Goal: Information Seeking & Learning: Learn about a topic

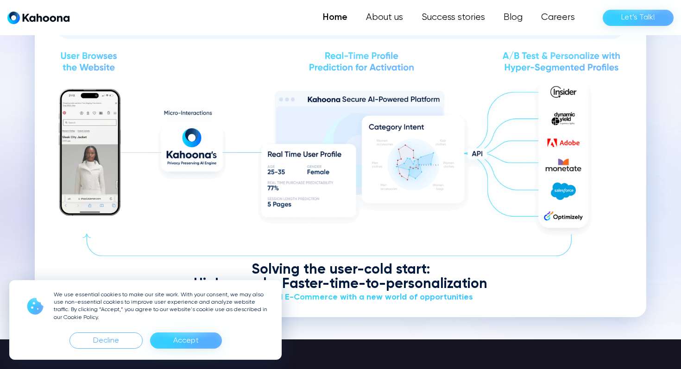
scroll to position [1133, 0]
click at [192, 347] on div "Accept" at bounding box center [185, 340] width 25 height 15
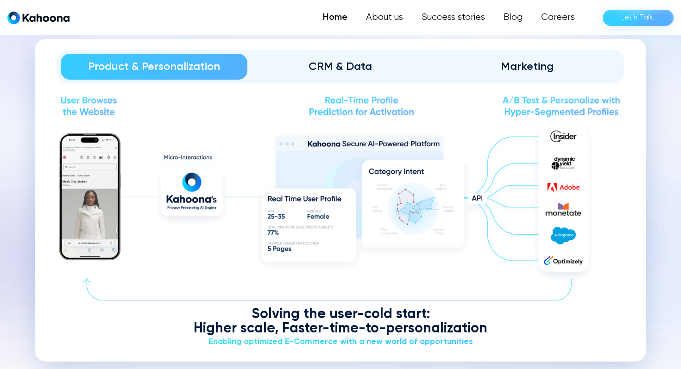
scroll to position [1089, 0]
click at [522, 59] on div "Marketing" at bounding box center [526, 66] width 161 height 15
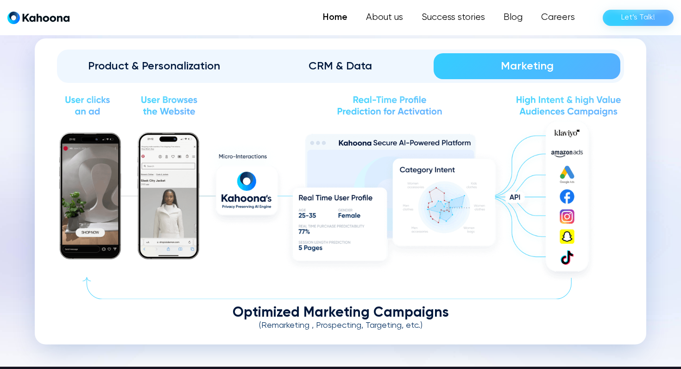
click at [342, 66] on div "CRM & Data" at bounding box center [340, 66] width 161 height 15
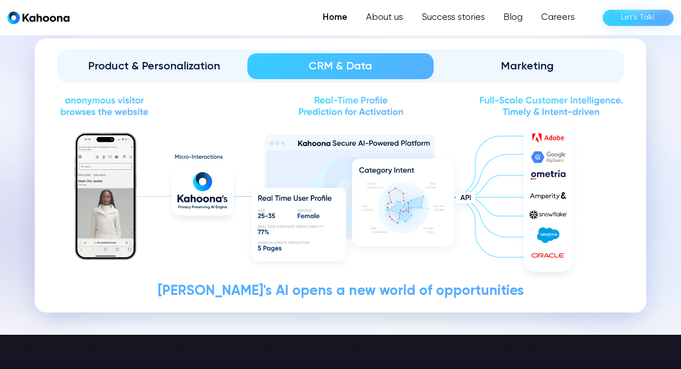
click at [206, 55] on link "Product & Personalization" at bounding box center [154, 66] width 187 height 26
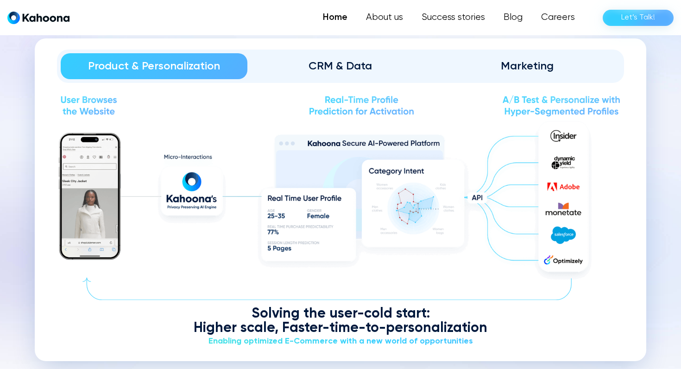
click at [341, 64] on div "CRM & Data" at bounding box center [340, 66] width 161 height 15
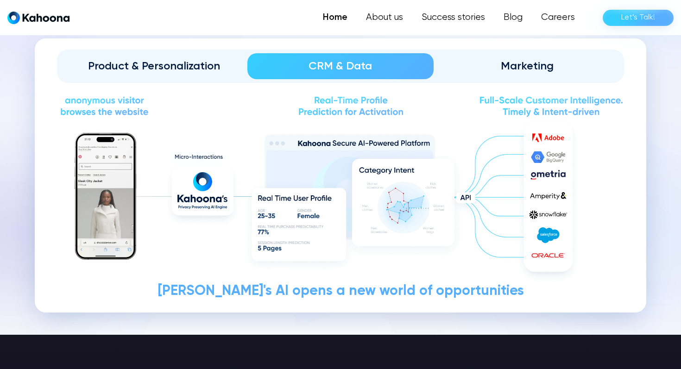
click at [201, 67] on div "Product & Personalization" at bounding box center [154, 66] width 161 height 15
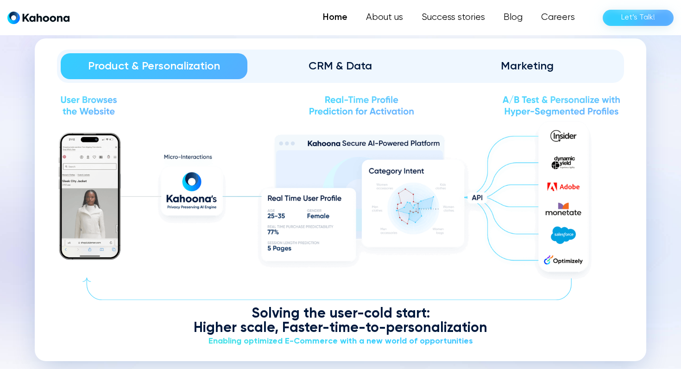
click at [307, 60] on div "CRM & Data" at bounding box center [340, 66] width 161 height 15
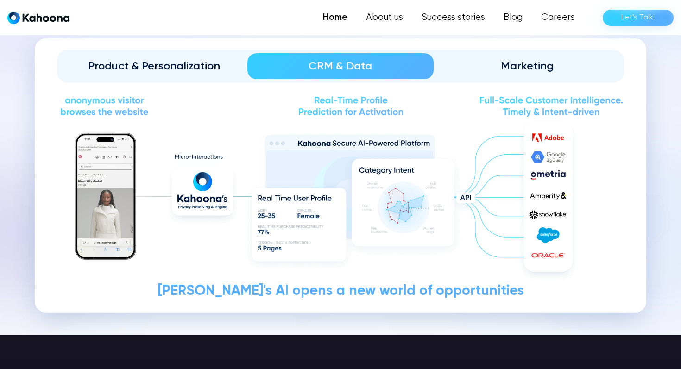
click at [511, 50] on div "Product & Personalization CRM & Data Marketing" at bounding box center [340, 66] width 567 height 33
click at [503, 67] on div "Marketing" at bounding box center [526, 66] width 161 height 15
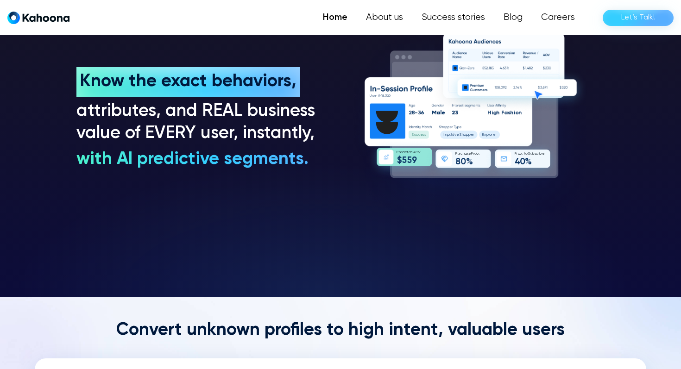
scroll to position [770, 0]
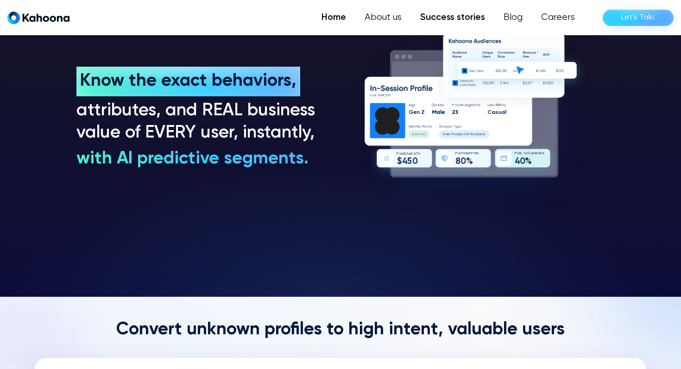
click at [476, 19] on link "Success stories" at bounding box center [452, 17] width 83 height 19
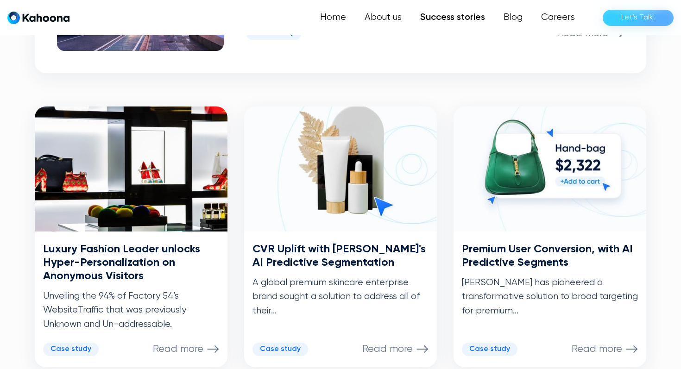
scroll to position [403, 0]
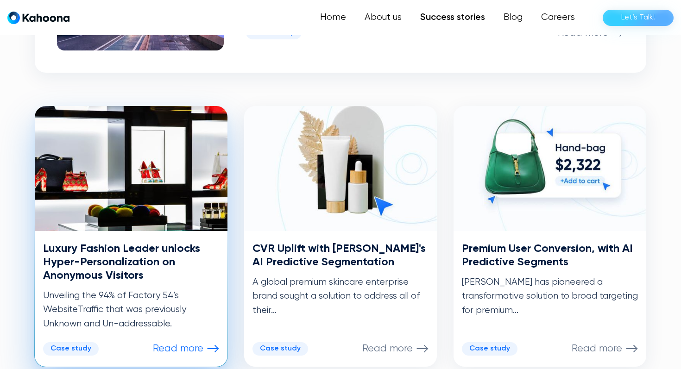
click at [144, 260] on h3 "Luxury Fashion Leader unlocks Hyper-Personalization on Anonymous Visitors" at bounding box center [131, 262] width 176 height 40
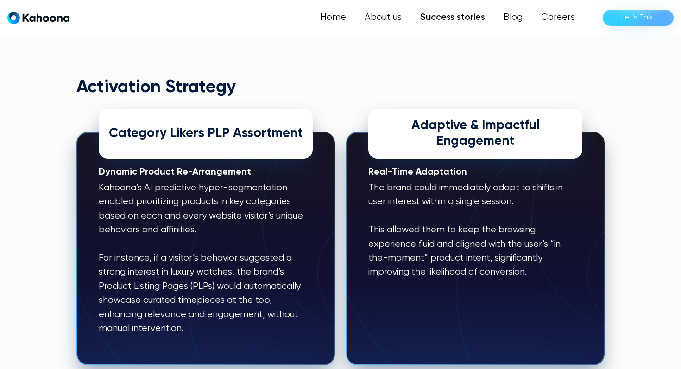
scroll to position [983, 0]
